Goal: Check status: Check status

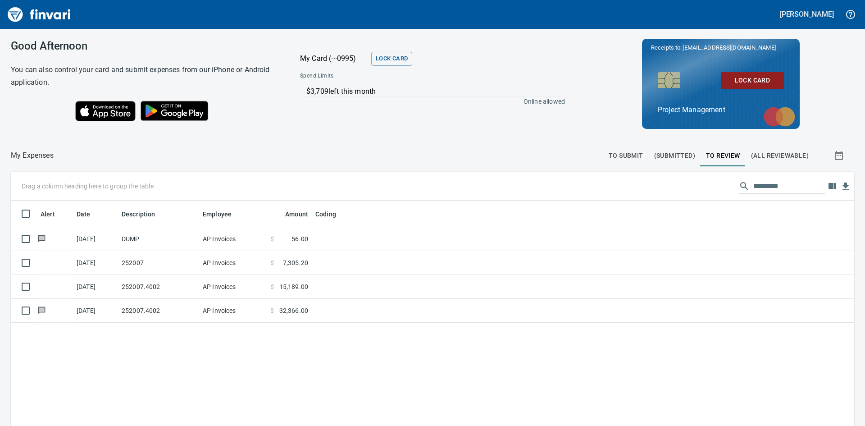
click at [772, 157] on span "(All Reviewable)" at bounding box center [780, 155] width 58 height 11
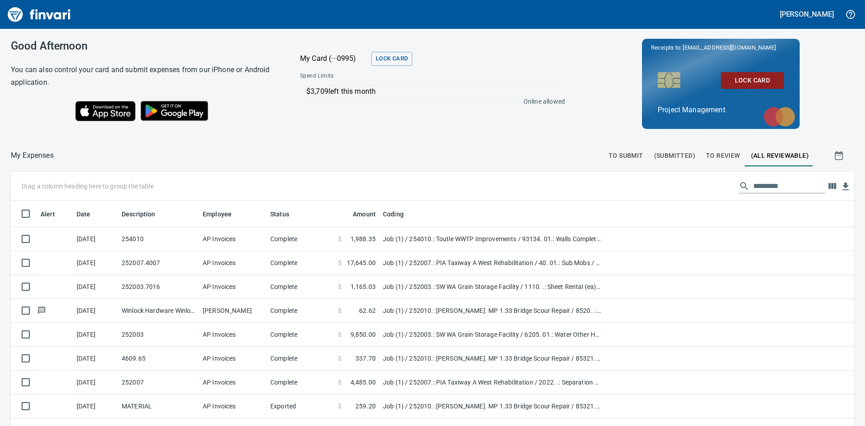
click at [720, 154] on span "To Review" at bounding box center [723, 155] width 34 height 11
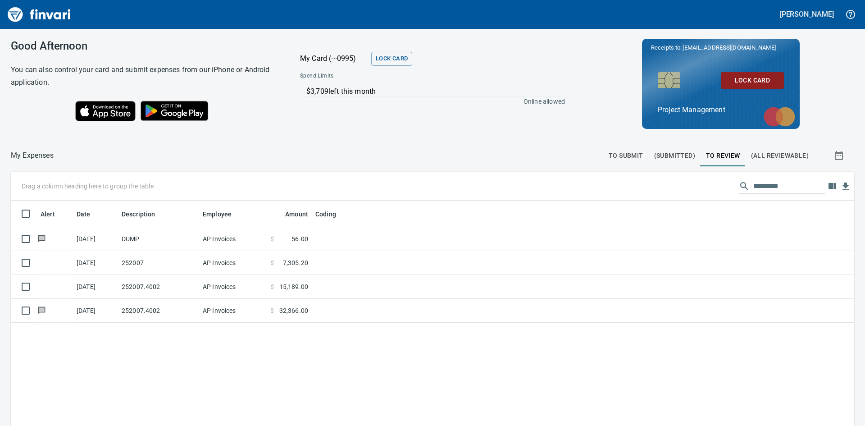
scroll to position [320, 830]
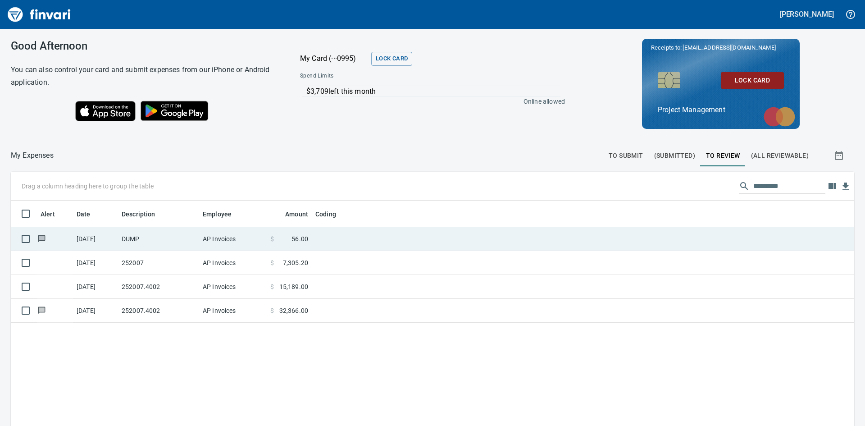
click at [41, 236] on icon at bounding box center [42, 238] width 6 height 5
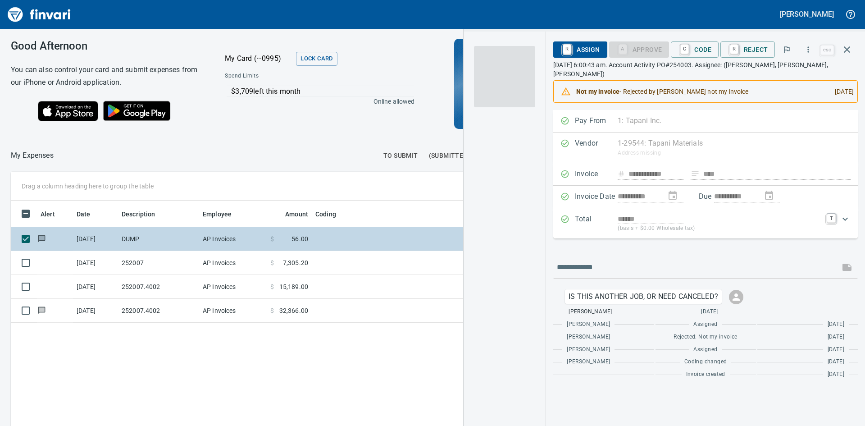
scroll to position [320, 605]
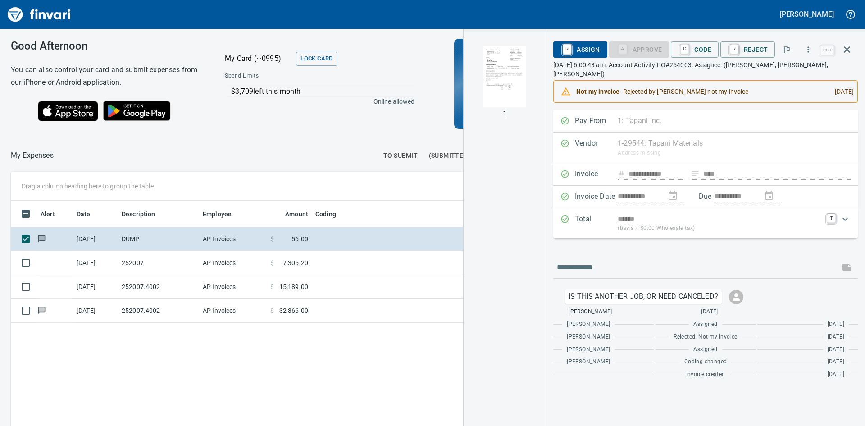
click at [510, 87] on img "button" at bounding box center [504, 76] width 61 height 61
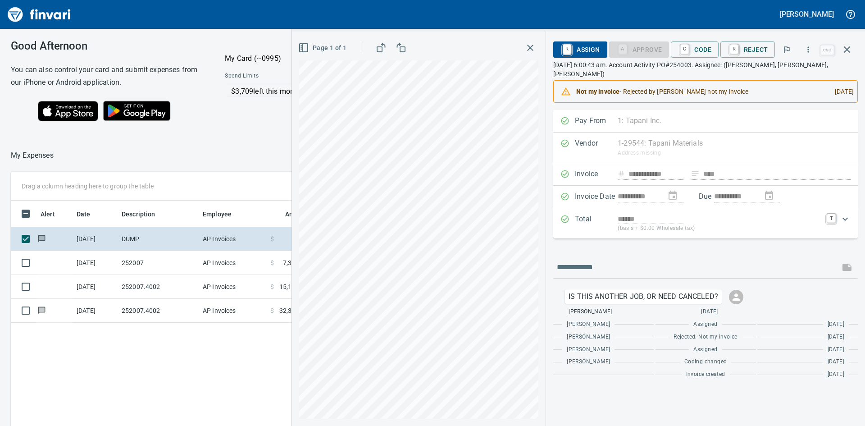
click at [531, 45] on icon "button" at bounding box center [530, 47] width 11 height 11
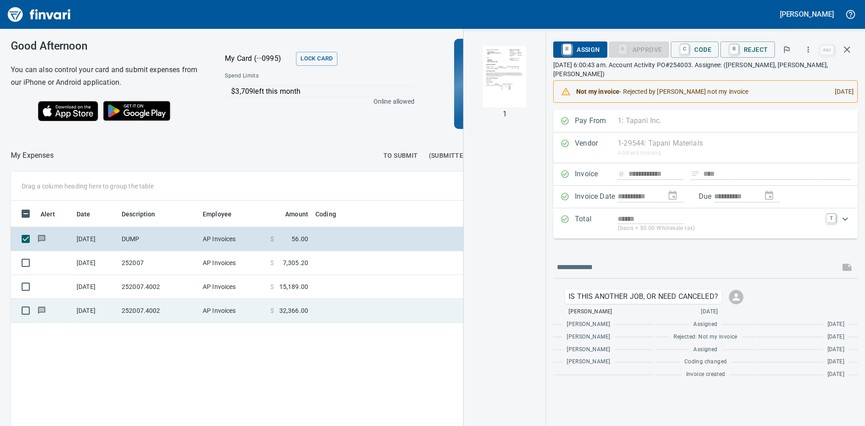
click at [79, 314] on td "[DATE]" at bounding box center [95, 311] width 45 height 24
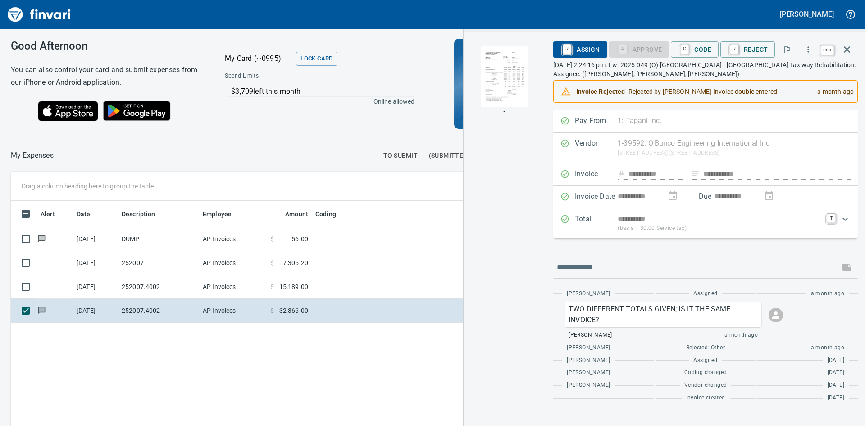
scroll to position [320, 605]
click at [851, 48] on icon "button" at bounding box center [847, 49] width 11 height 11
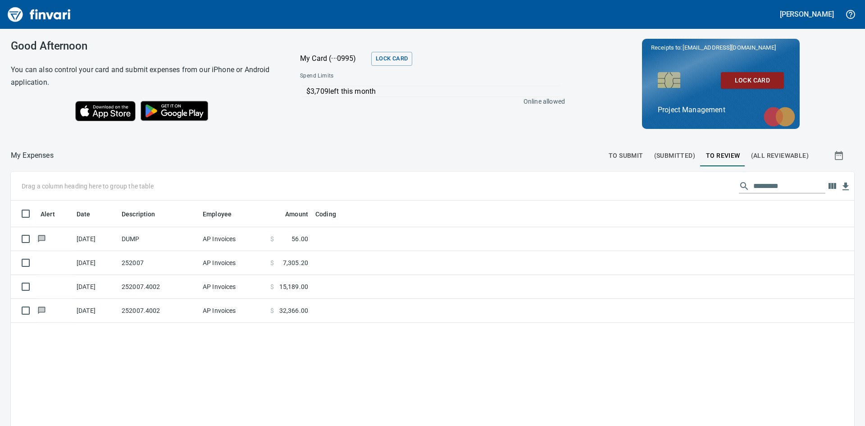
scroll to position [320, 830]
